Goal: Information Seeking & Learning: Check status

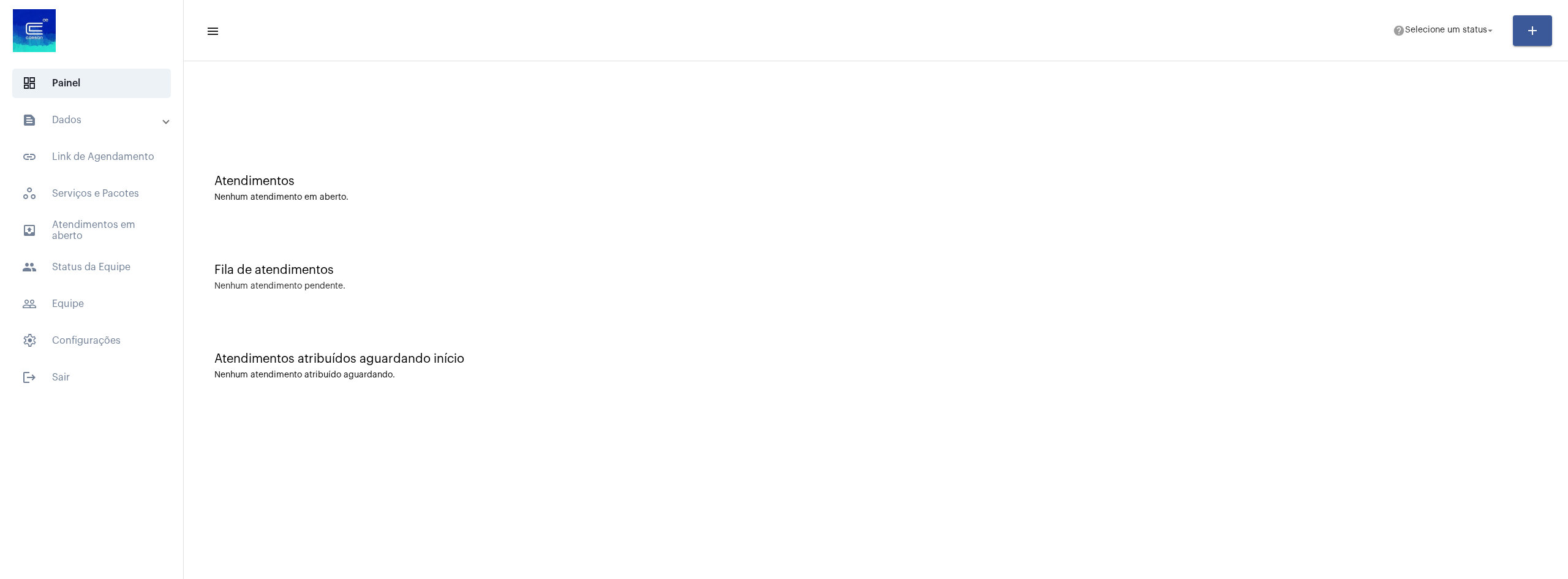
click at [152, 123] on mat-panel-title "text_snippet_outlined Dados" at bounding box center [93, 120] width 142 height 15
click at [116, 208] on span "history_outlined Histórico" at bounding box center [91, 207] width 129 height 29
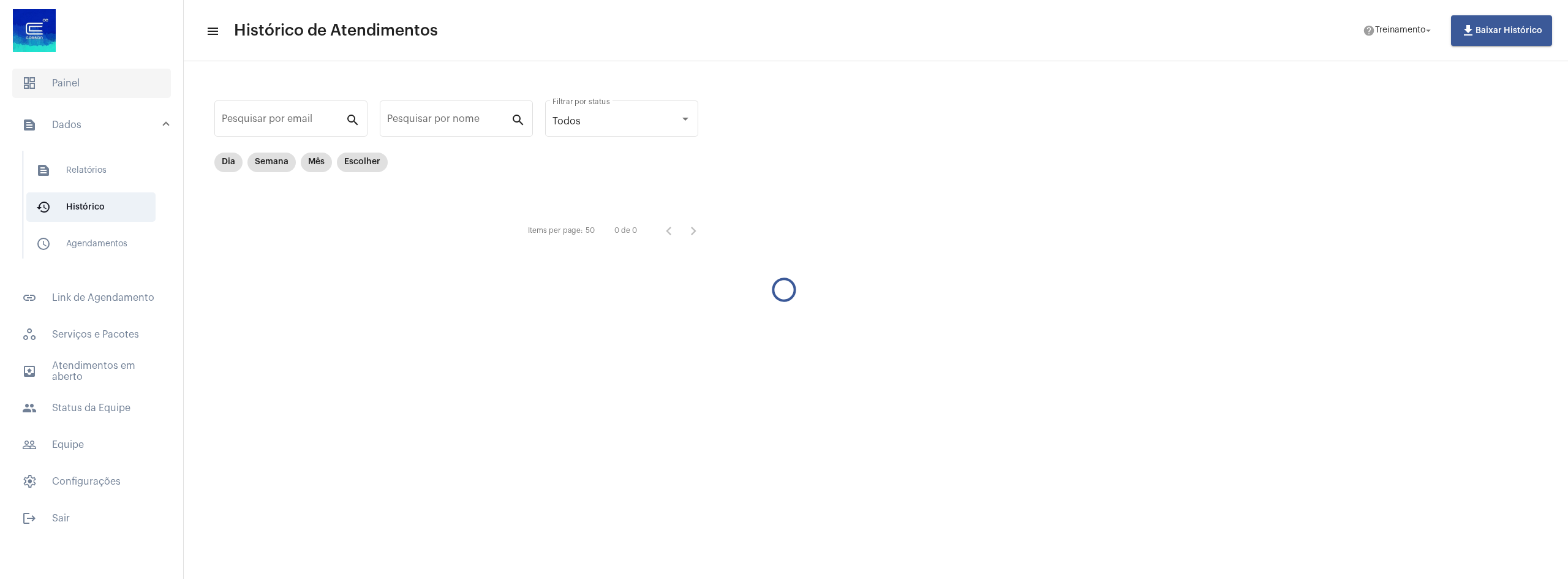
click at [98, 75] on span "dashboard Painel" at bounding box center [91, 84] width 159 height 29
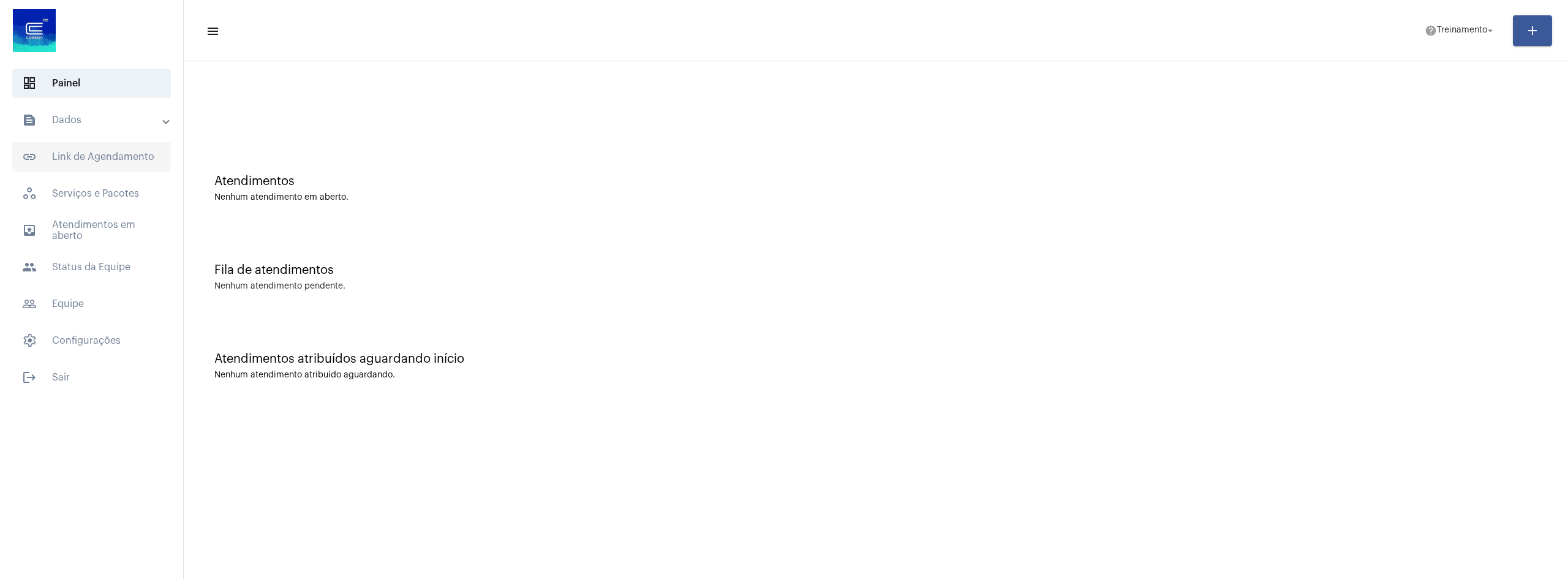
click at [160, 143] on span "link_outlined Link de Agendamento" at bounding box center [91, 157] width 159 height 29
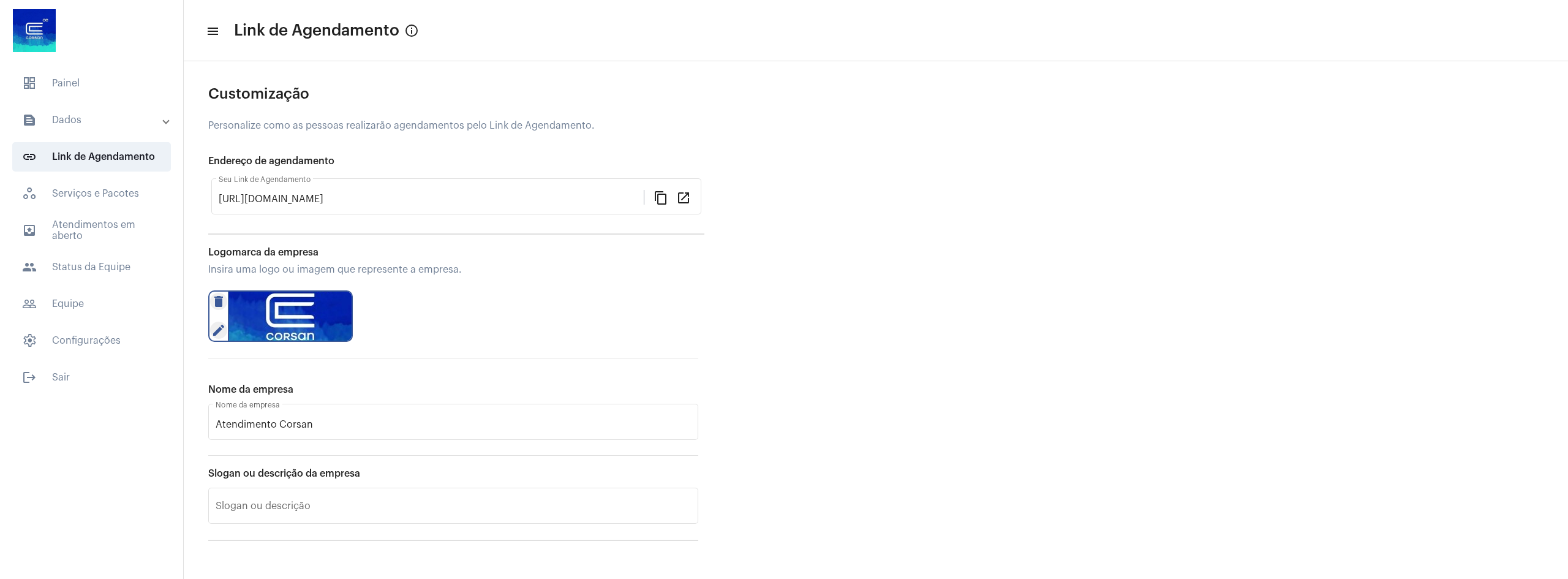
click at [117, 121] on mat-panel-title "text_snippet_outlined Dados" at bounding box center [93, 120] width 142 height 15
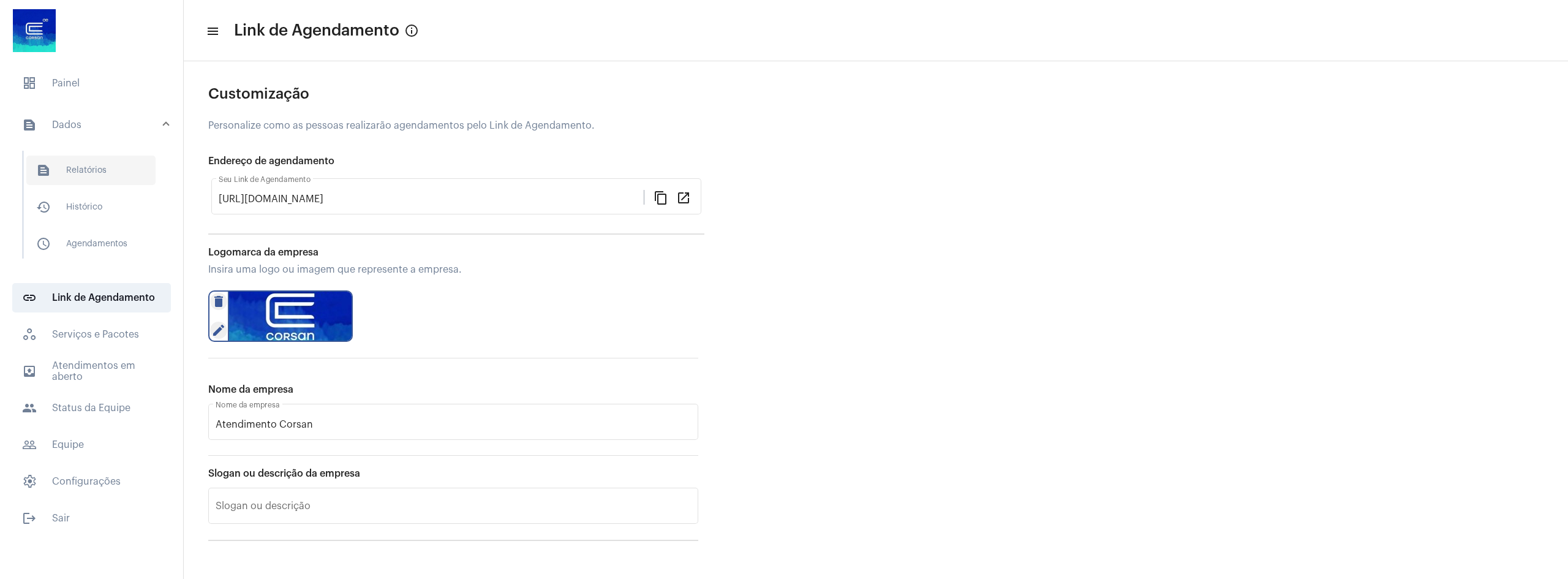
click at [109, 171] on span "text_snippet_outlined Relatórios" at bounding box center [91, 170] width 129 height 29
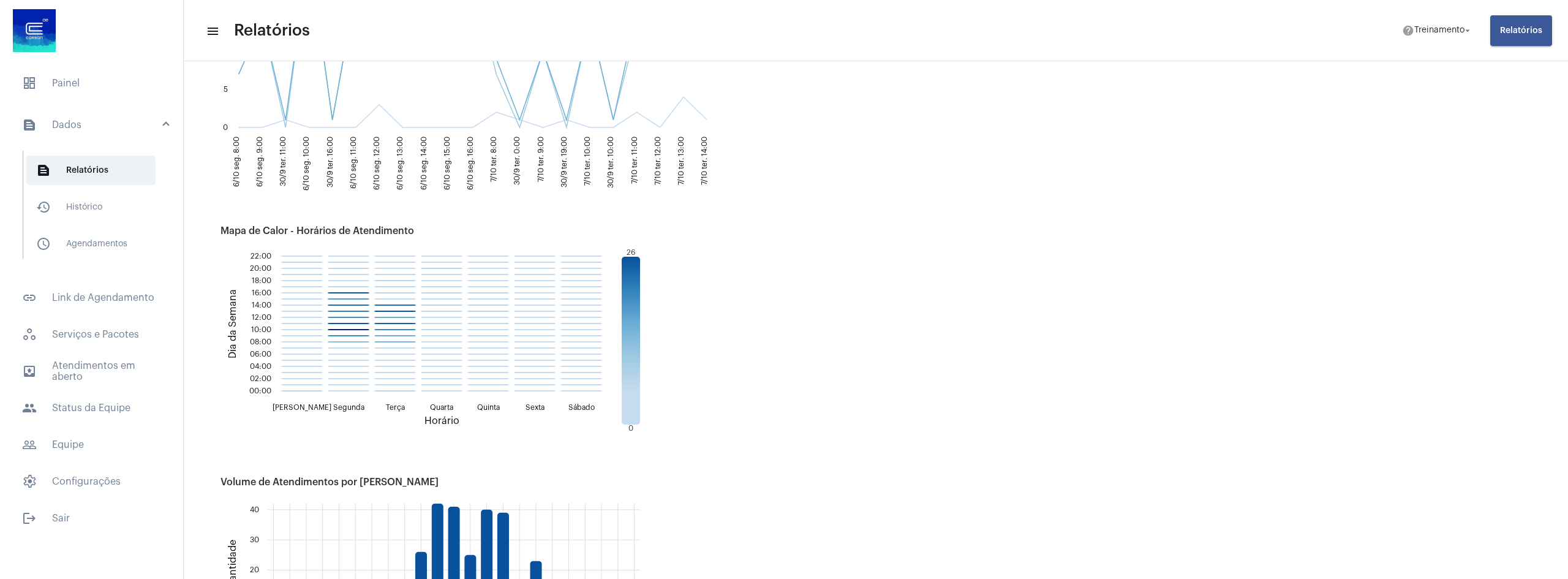
scroll to position [1164, 0]
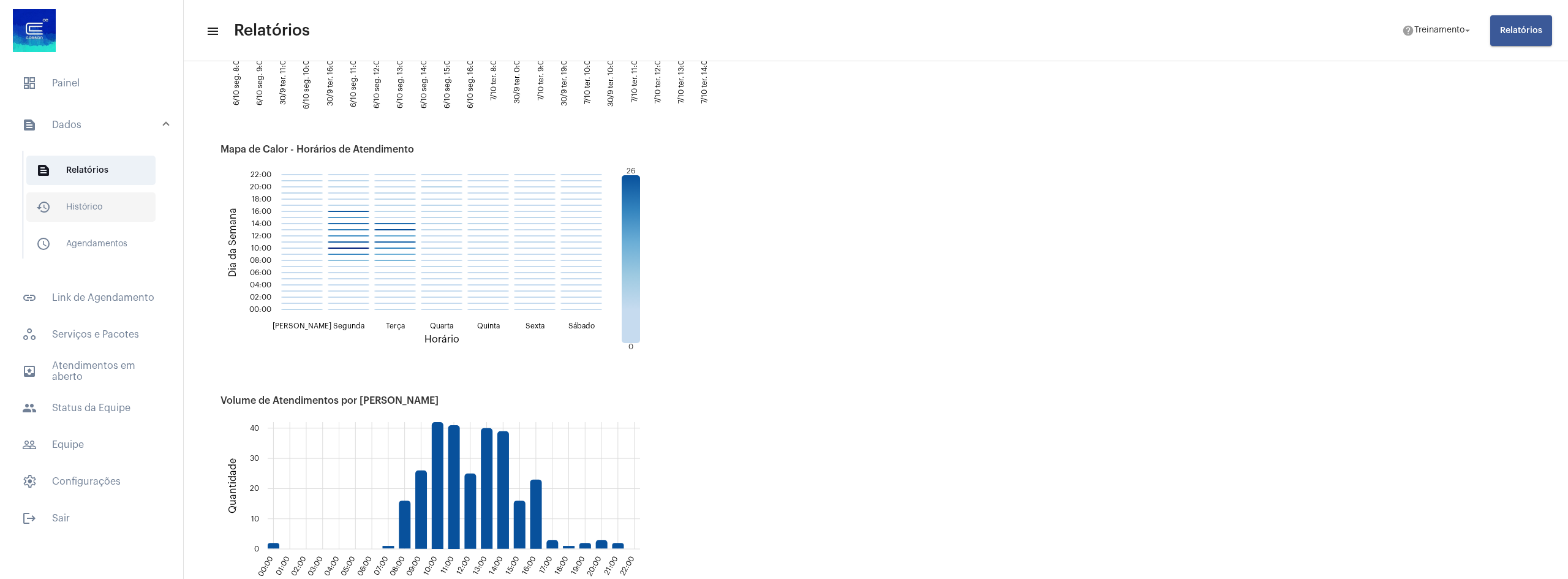
click at [114, 214] on span "history_outlined Histórico" at bounding box center [91, 207] width 129 height 29
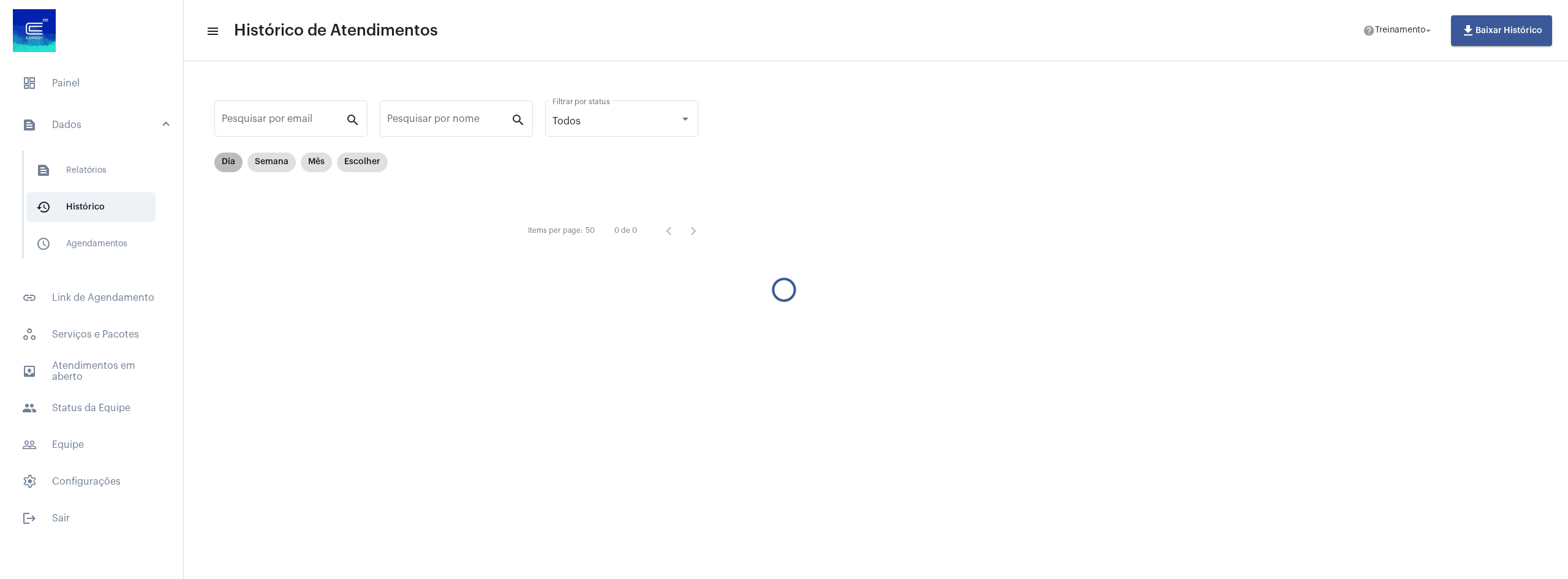
click at [216, 161] on mat-chip "Dia" at bounding box center [228, 162] width 28 height 20
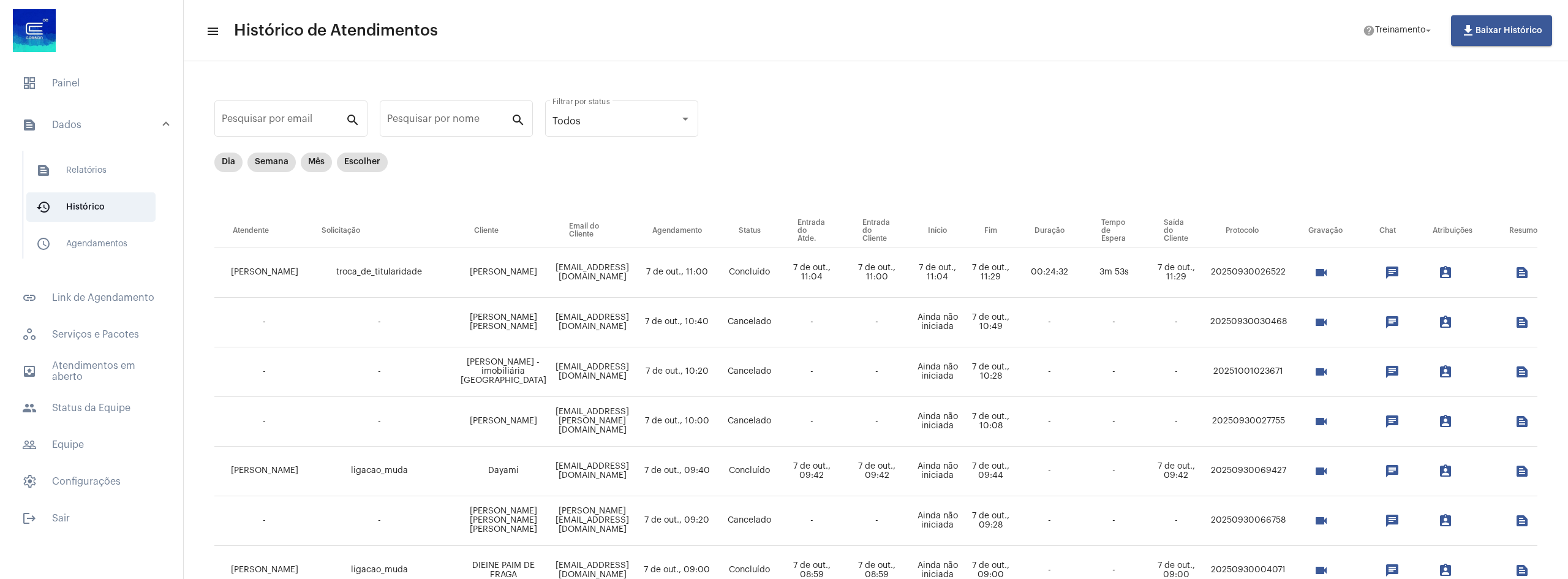
click at [353, 275] on span "troca_de_titularidade" at bounding box center [379, 272] width 85 height 8
click at [323, 225] on th "Solicitação" at bounding box center [379, 231] width 152 height 34
click at [779, 277] on td "Concluído" at bounding box center [749, 273] width 59 height 50
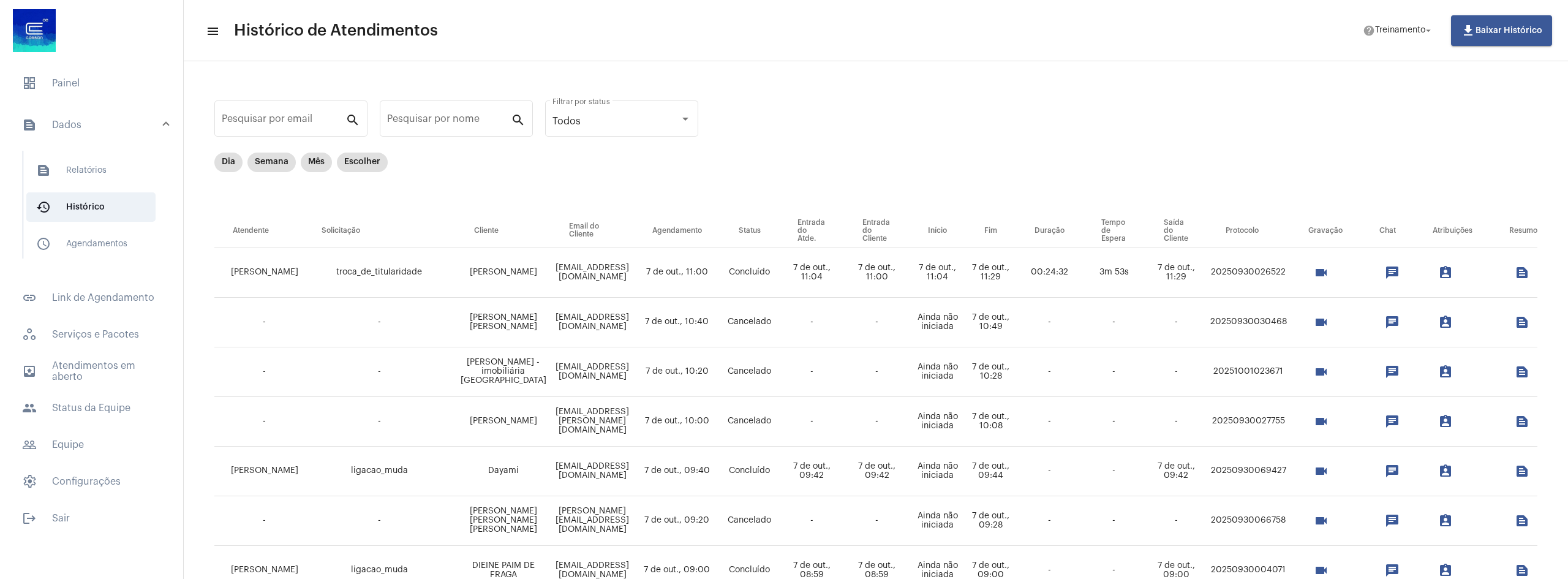
click at [1266, 271] on td "20250930026522" at bounding box center [1249, 273] width 83 height 50
click at [1328, 271] on mat-icon "videocam" at bounding box center [1321, 272] width 15 height 15
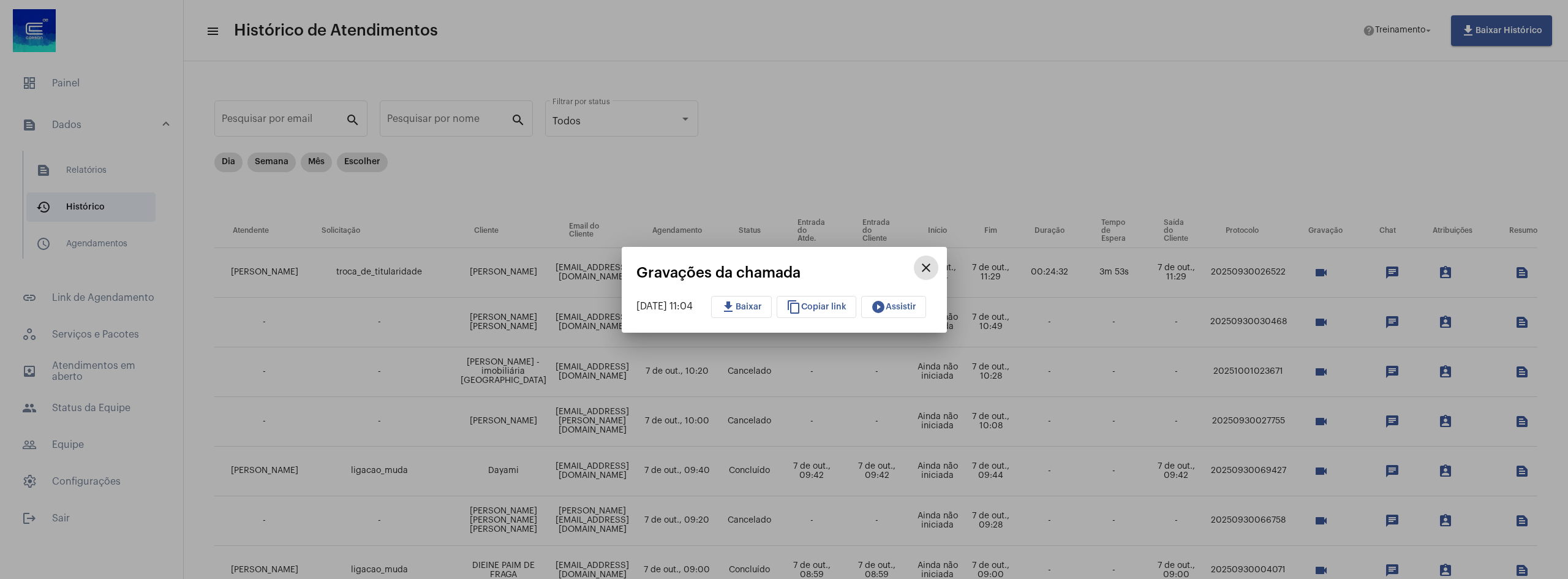
click at [904, 310] on span "play_circle_filled Assistir" at bounding box center [893, 306] width 45 height 8
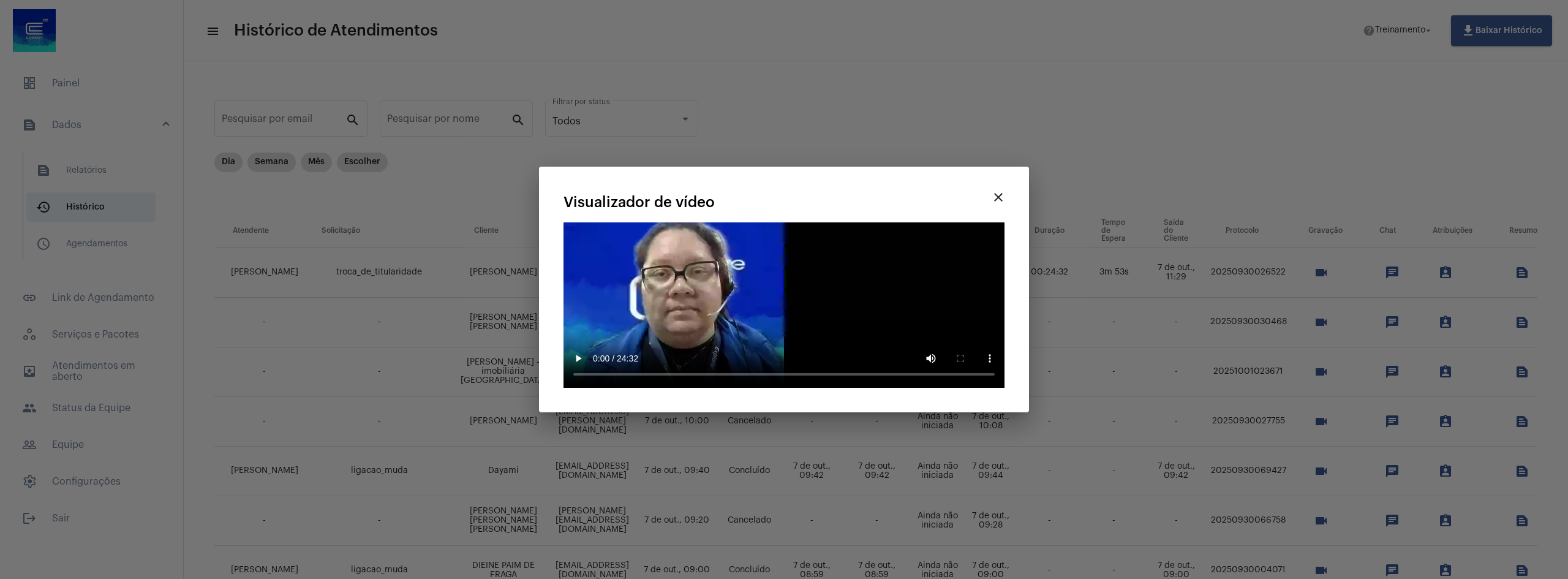
click at [992, 196] on mat-icon "close" at bounding box center [998, 197] width 15 height 15
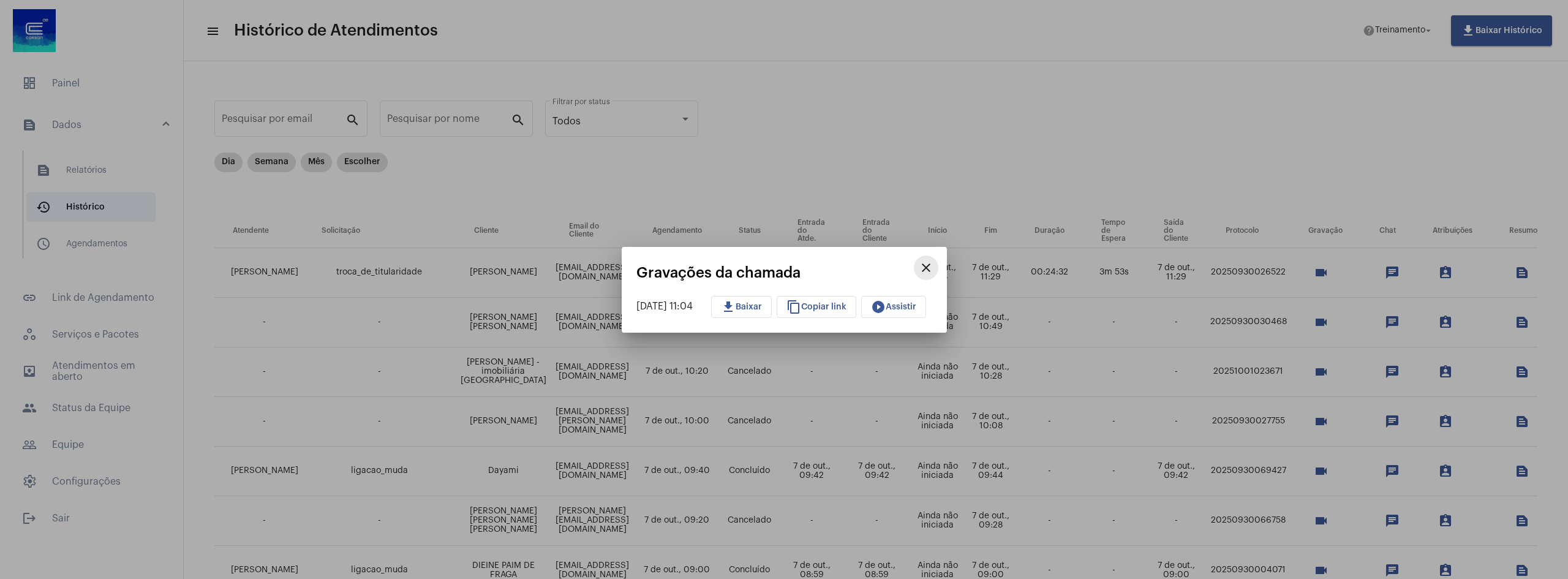
click at [934, 259] on button "close" at bounding box center [926, 267] width 24 height 24
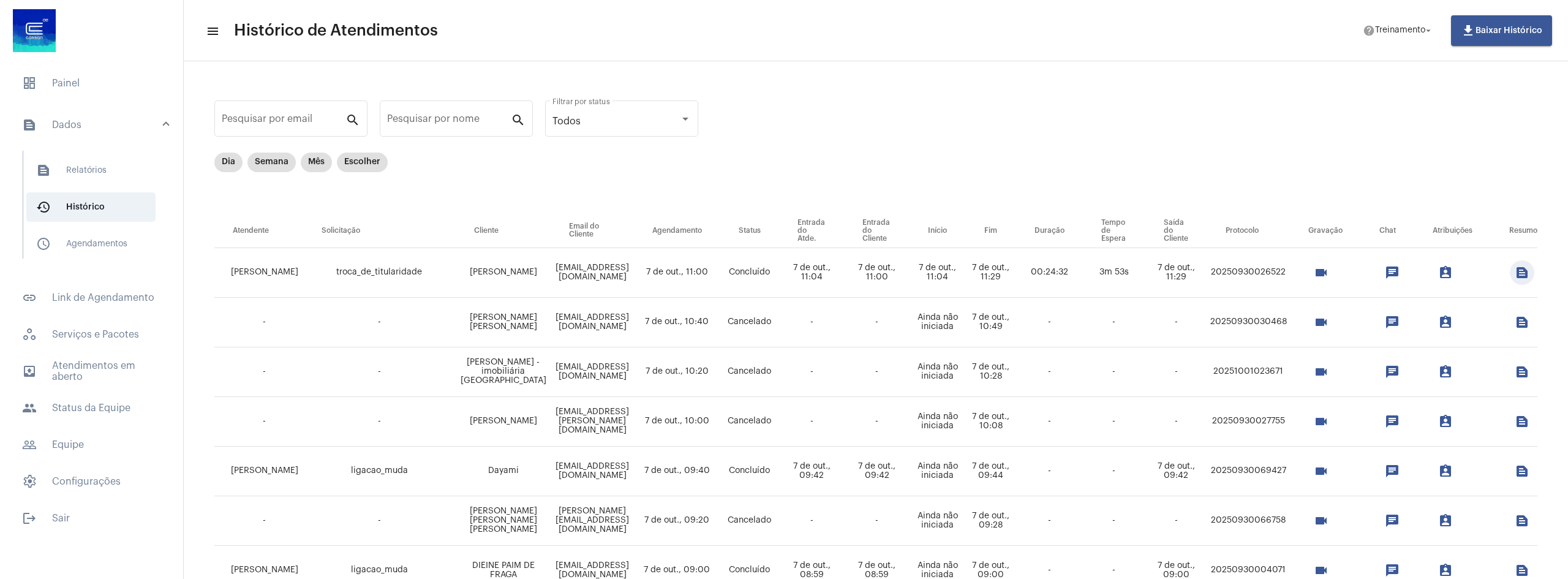
click at [1529, 267] on mat-icon "text_snippet_outlined" at bounding box center [1521, 272] width 15 height 15
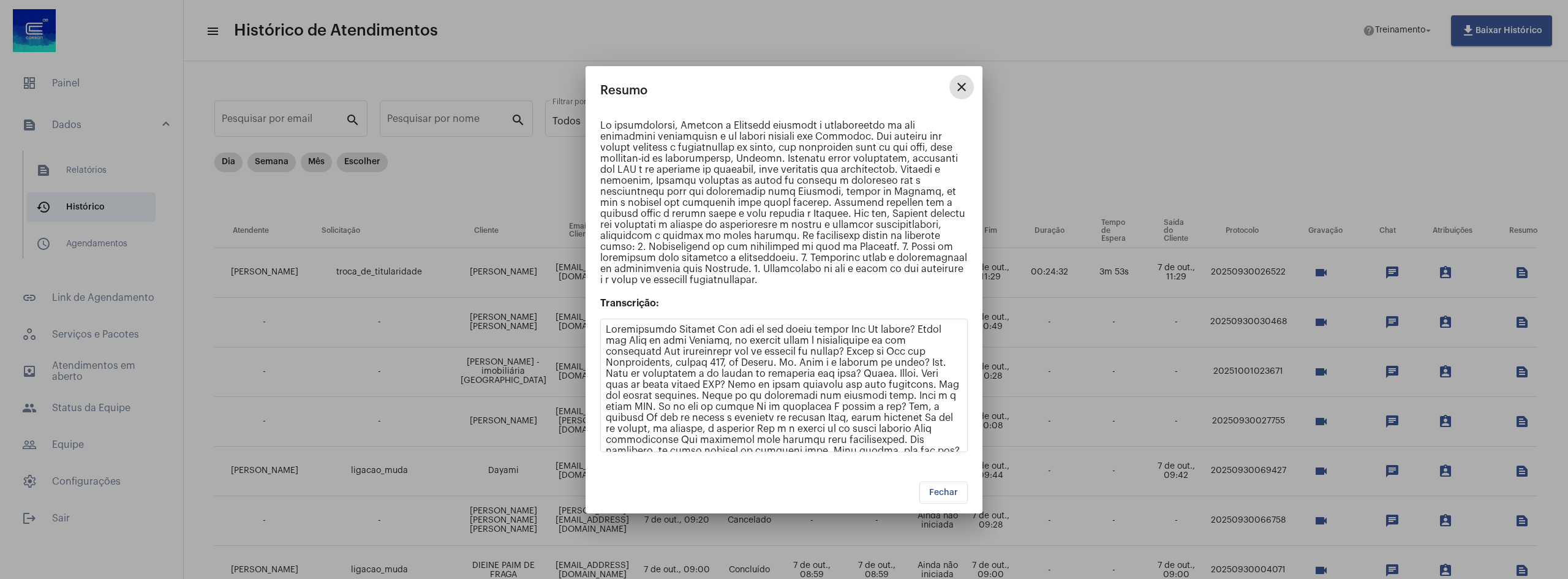
click at [962, 86] on mat-icon "close" at bounding box center [961, 87] width 15 height 15
